Goal: Navigation & Orientation: Find specific page/section

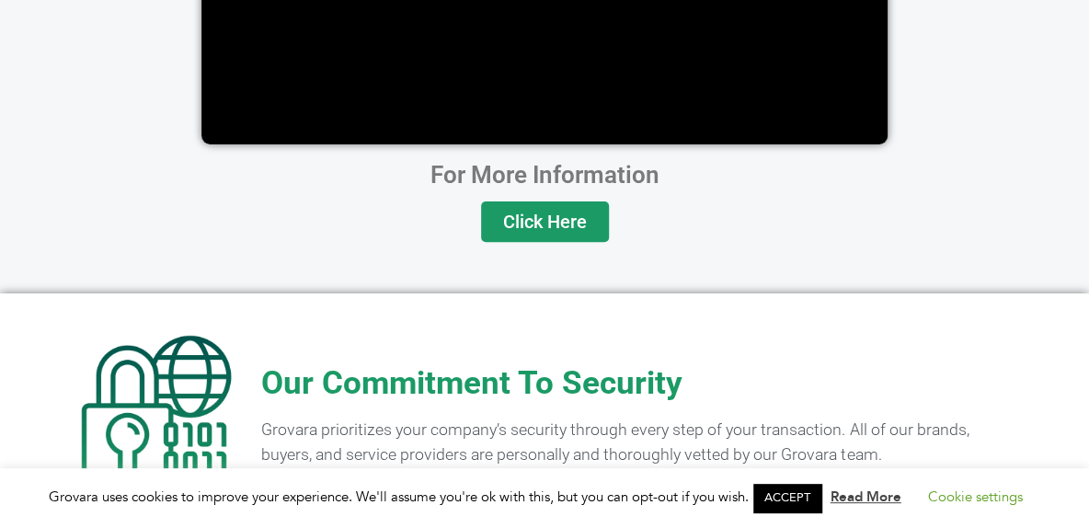
scroll to position [3772, 0]
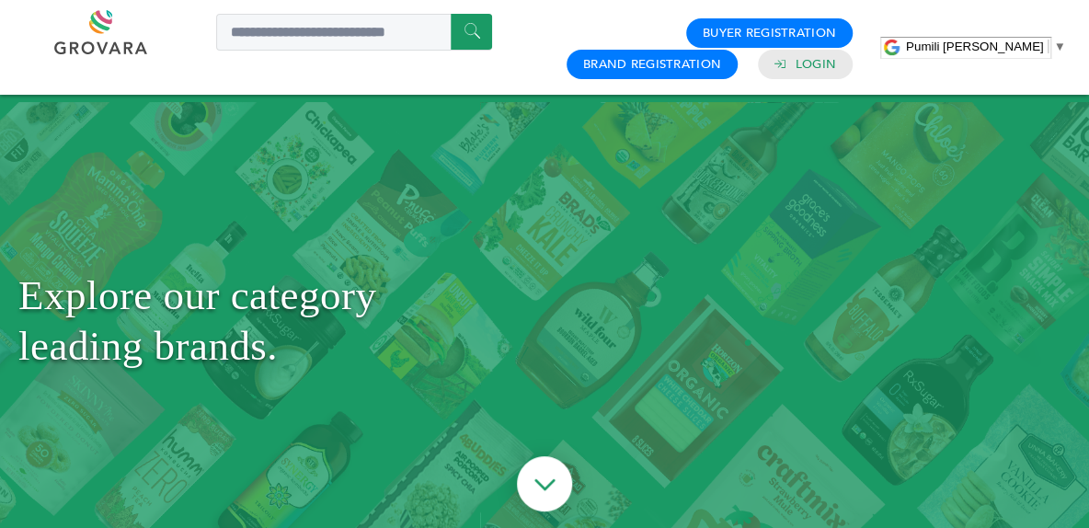
click at [1053, 41] on span "▼" at bounding box center [1059, 47] width 12 height 14
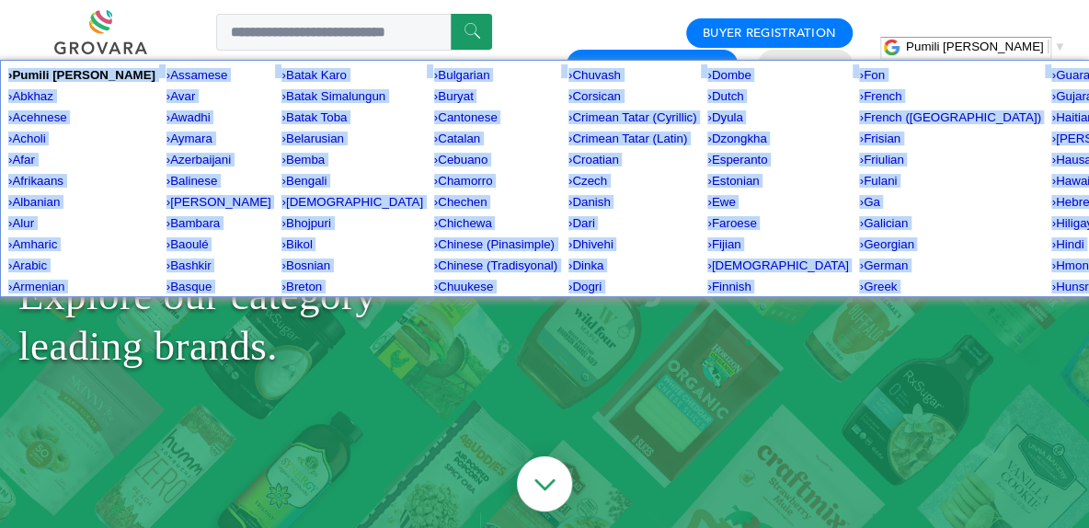
drag, startPoint x: 989, startPoint y: 142, endPoint x: -40, endPoint y: 194, distance: 1030.8
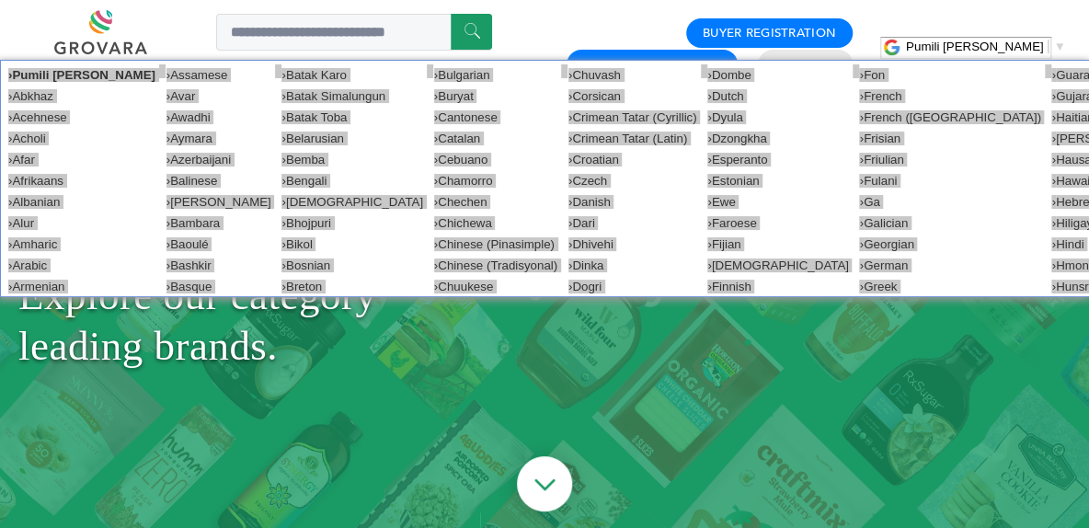
click at [169, 35] on link at bounding box center [121, 32] width 134 height 44
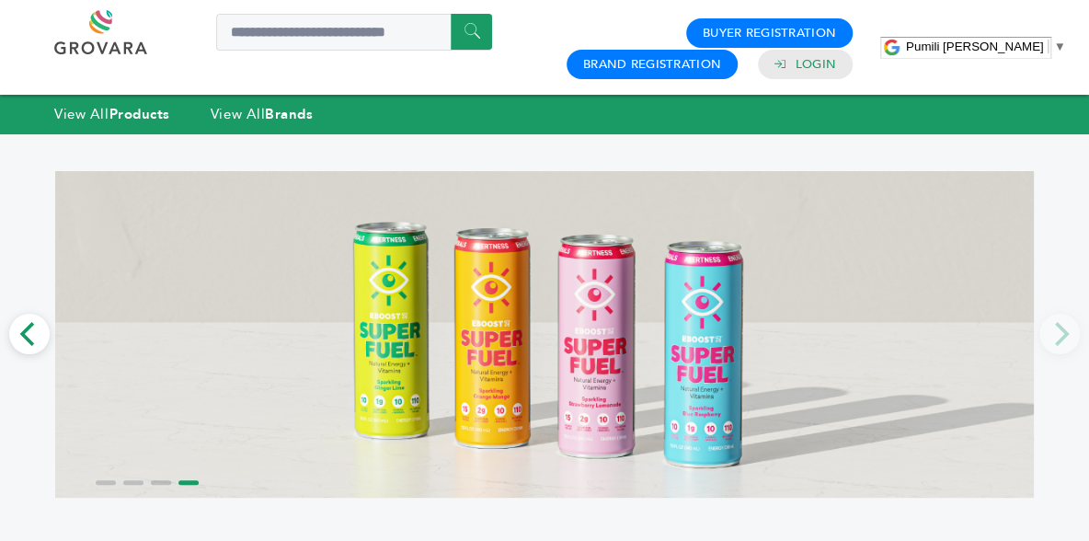
click at [81, 49] on link at bounding box center [121, 32] width 134 height 44
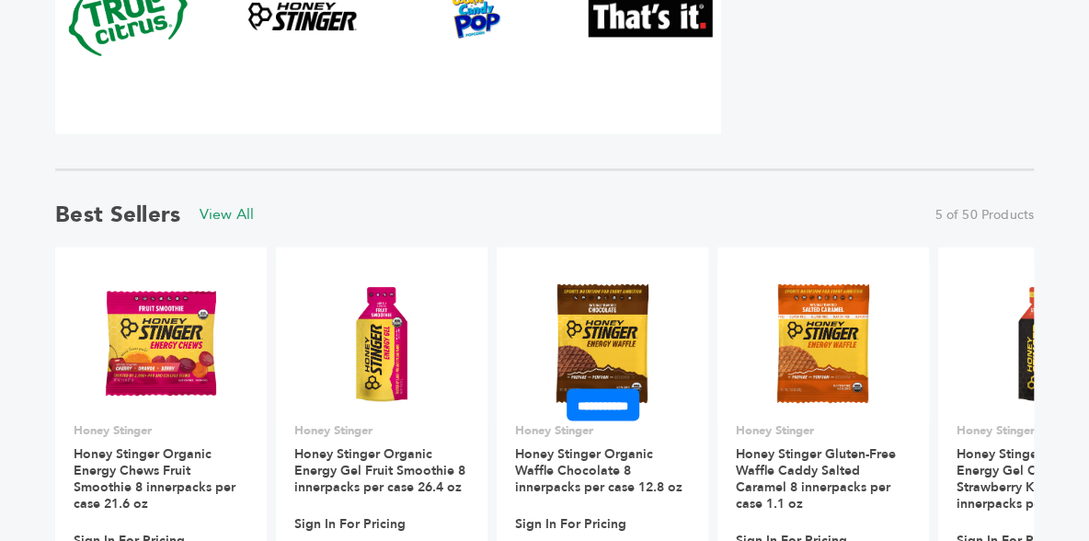
scroll to position [787, 0]
